Goal: Check status

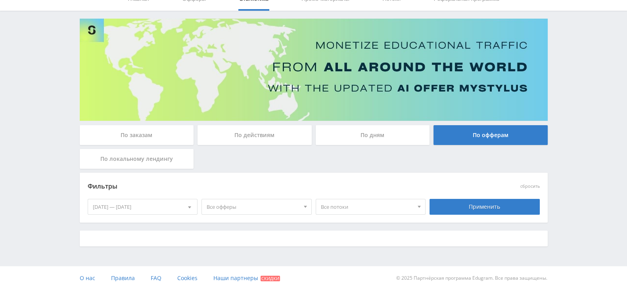
scroll to position [37, 0]
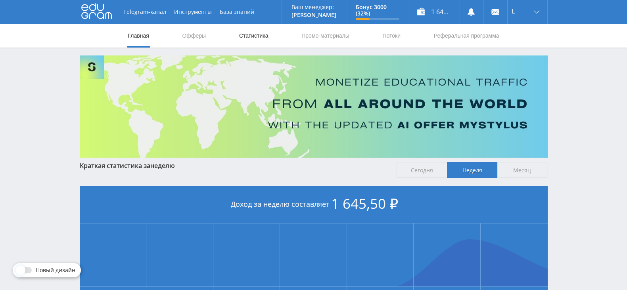
click at [250, 35] on link "Статистика" at bounding box center [253, 36] width 31 height 24
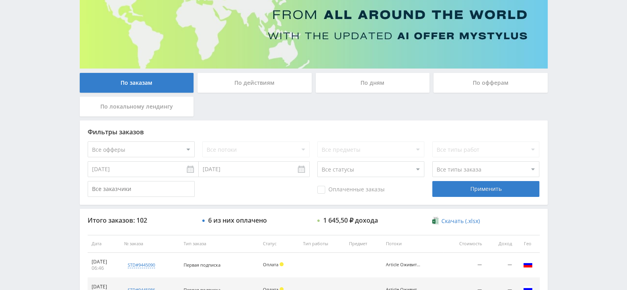
scroll to position [99, 0]
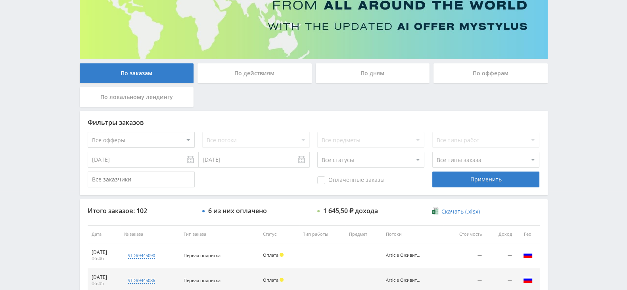
click at [350, 156] on select "Все статусы В аукционе В работе На гарантии Завершен Возврат Черновик" at bounding box center [370, 160] width 107 height 16
click at [453, 155] on select "Все типы заказа Ребилл Новый заказ" at bounding box center [485, 160] width 107 height 16
click at [258, 176] on div "Оплаченные заказы Применить" at bounding box center [314, 180] width 452 height 16
click at [364, 154] on select "Все статусы В аукционе В работе На гарантии Завершен Возврат Черновик" at bounding box center [370, 160] width 107 height 16
select select "3"
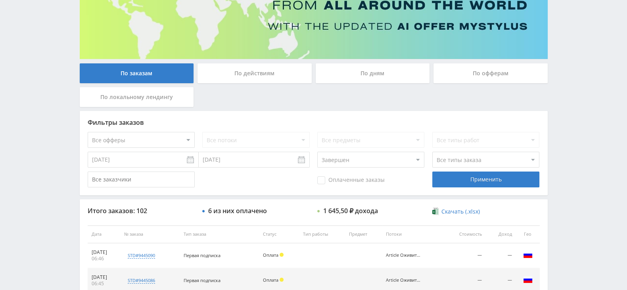
click at [317, 152] on select "Все статусы В аукционе В работе На гарантии Завершен Возврат Черновик" at bounding box center [370, 160] width 107 height 16
click at [463, 174] on div "Применить" at bounding box center [485, 180] width 107 height 16
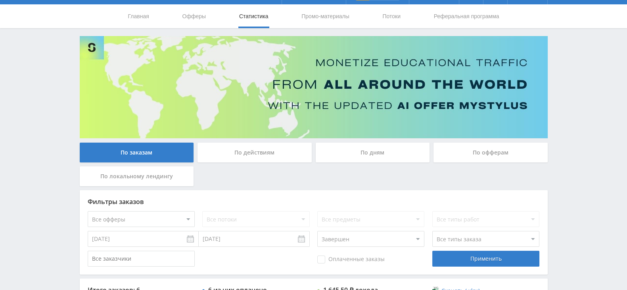
scroll to position [0, 0]
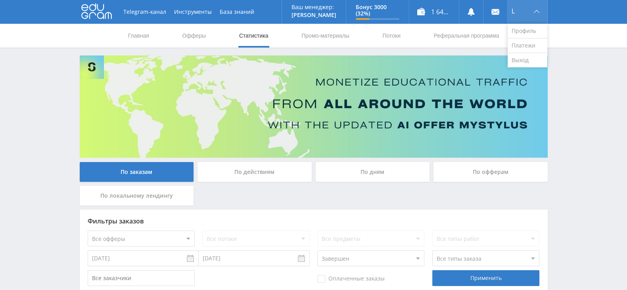
click at [540, 14] on div "L" at bounding box center [527, 12] width 40 height 24
click at [531, 57] on link "Выход" at bounding box center [527, 60] width 40 height 14
